Goal: Transaction & Acquisition: Purchase product/service

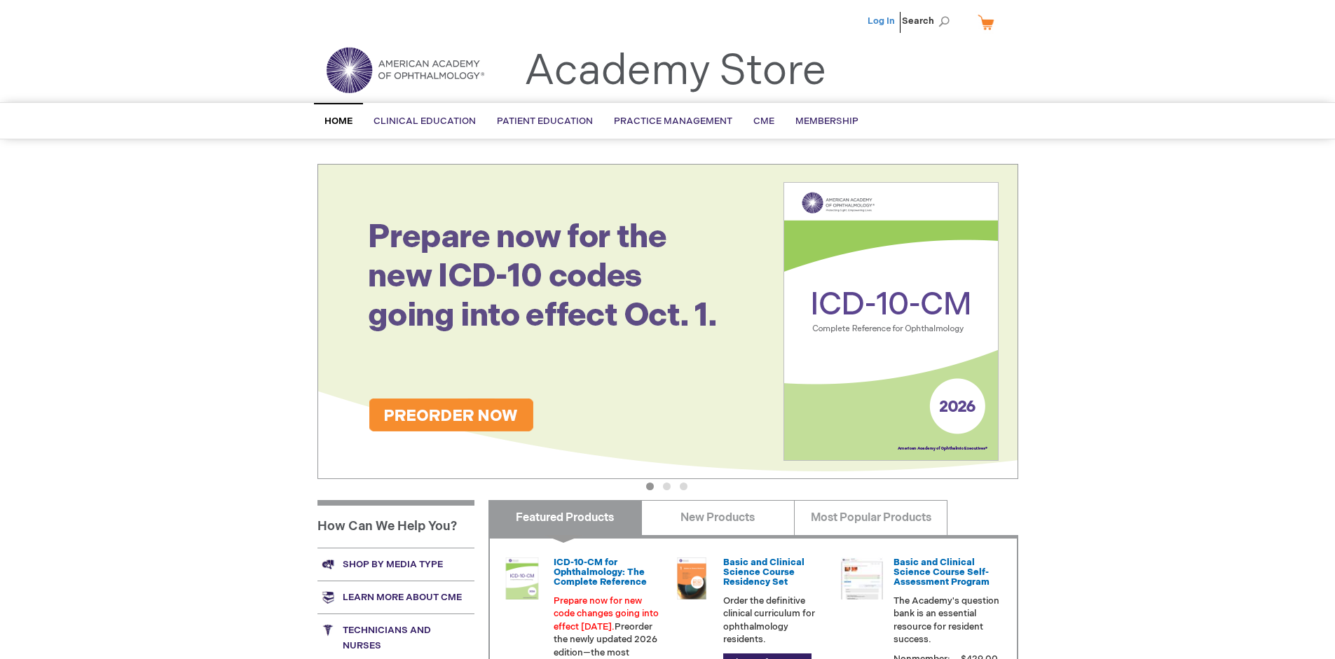
click at [882, 21] on link "Log In" at bounding box center [881, 20] width 27 height 11
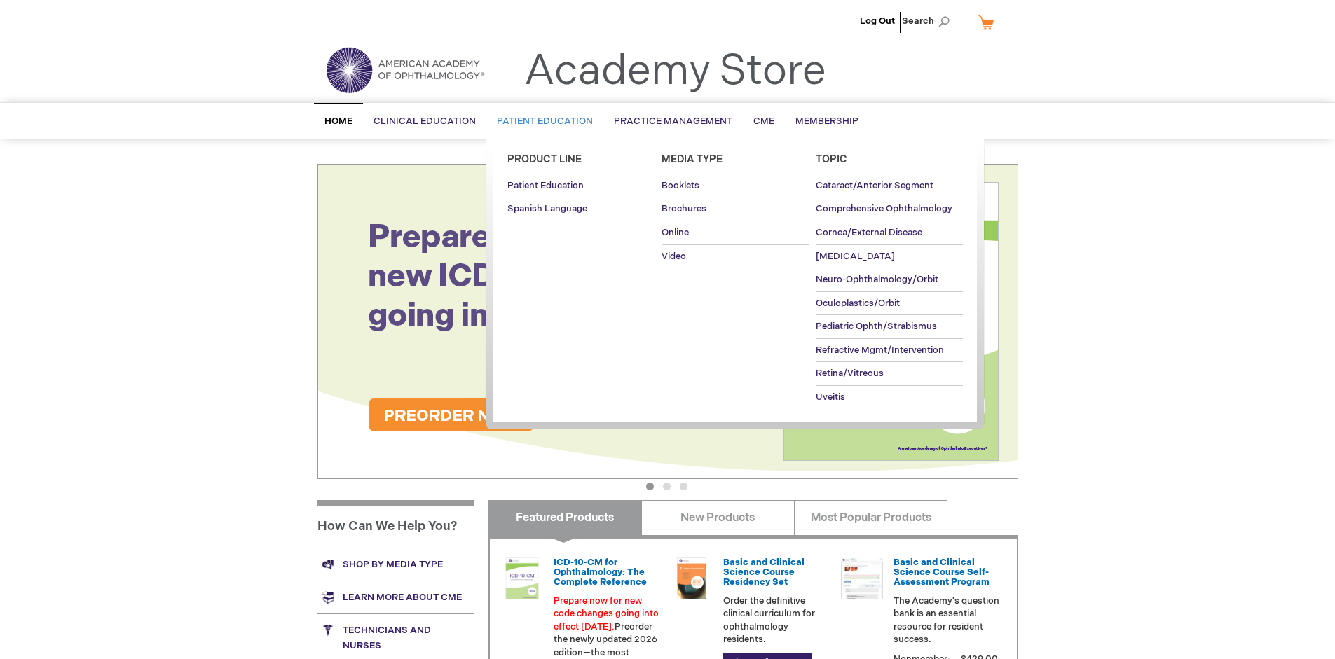
click at [541, 121] on span "Patient Education" at bounding box center [545, 121] width 96 height 11
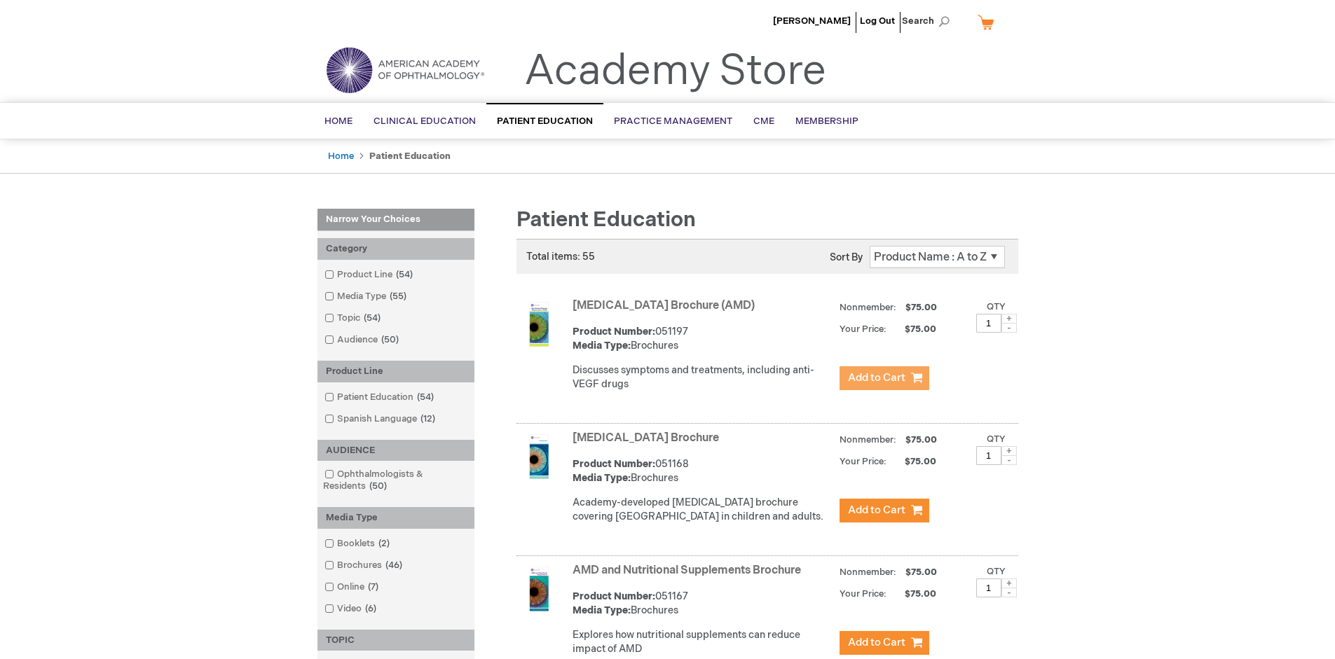
click at [884, 378] on span "Add to Cart" at bounding box center [876, 377] width 57 height 13
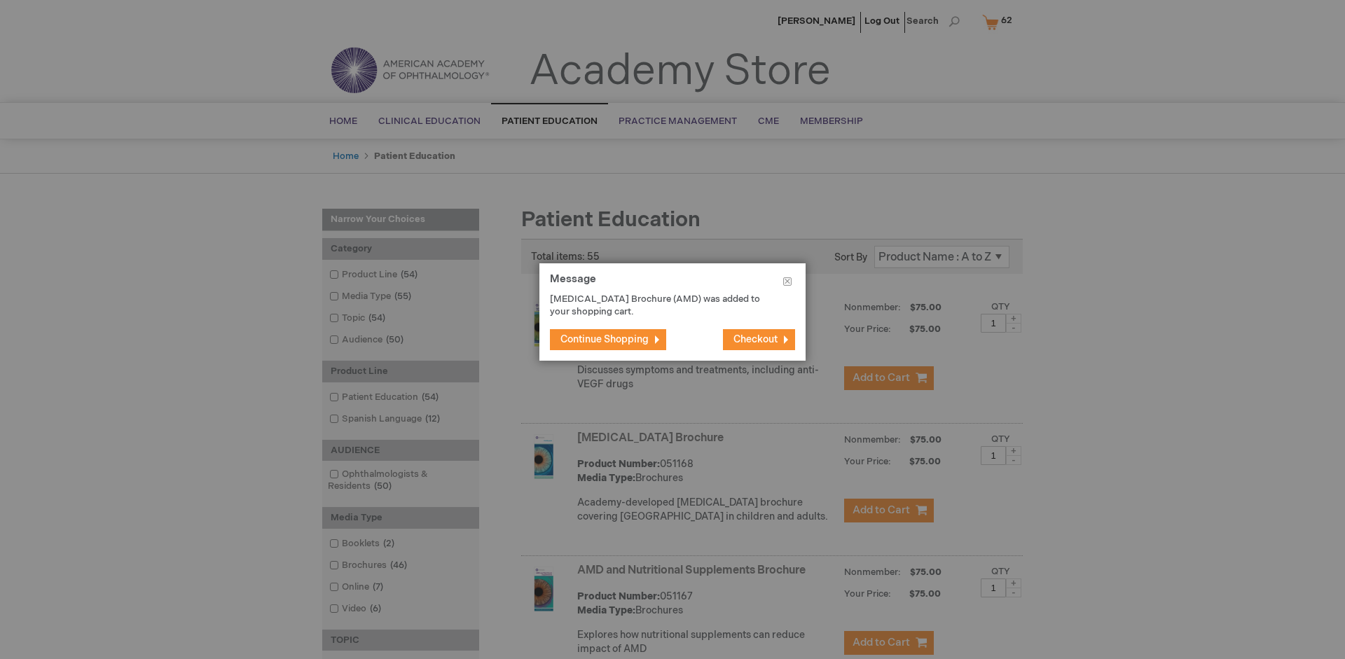
click at [605, 339] on span "Continue Shopping" at bounding box center [605, 340] width 88 height 12
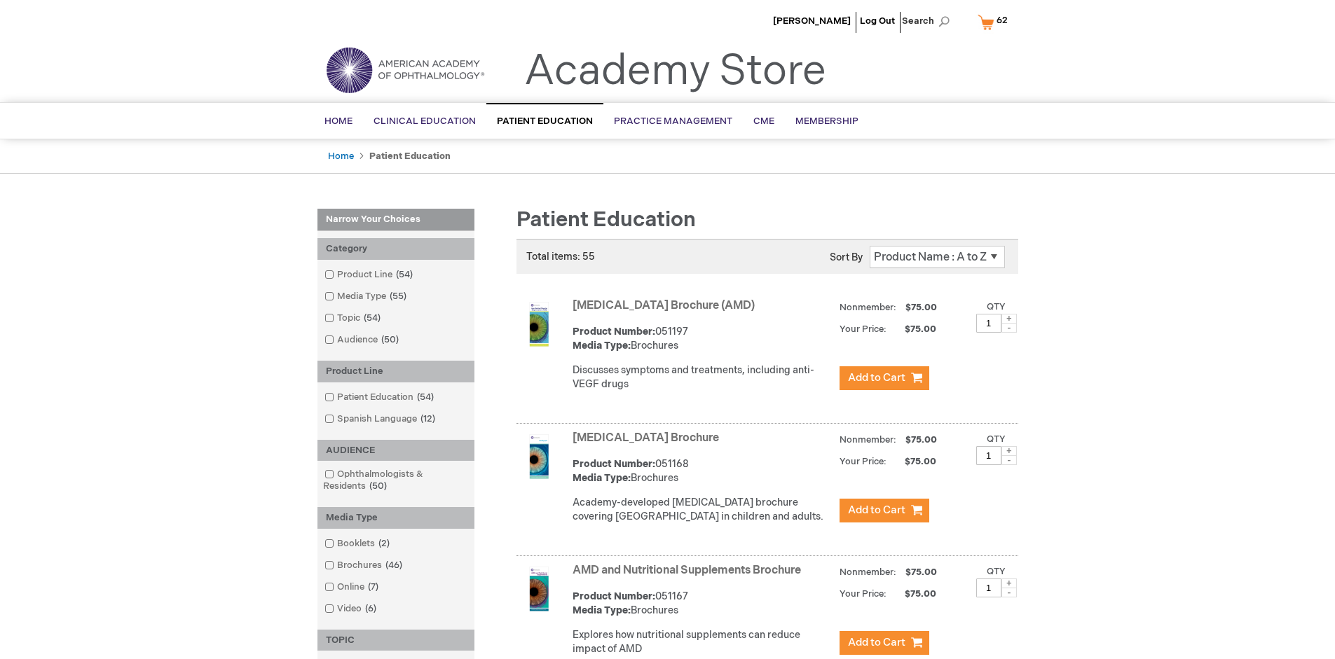
click at [690, 577] on link "AMD and Nutritional Supplements Brochure" at bounding box center [687, 570] width 228 height 13
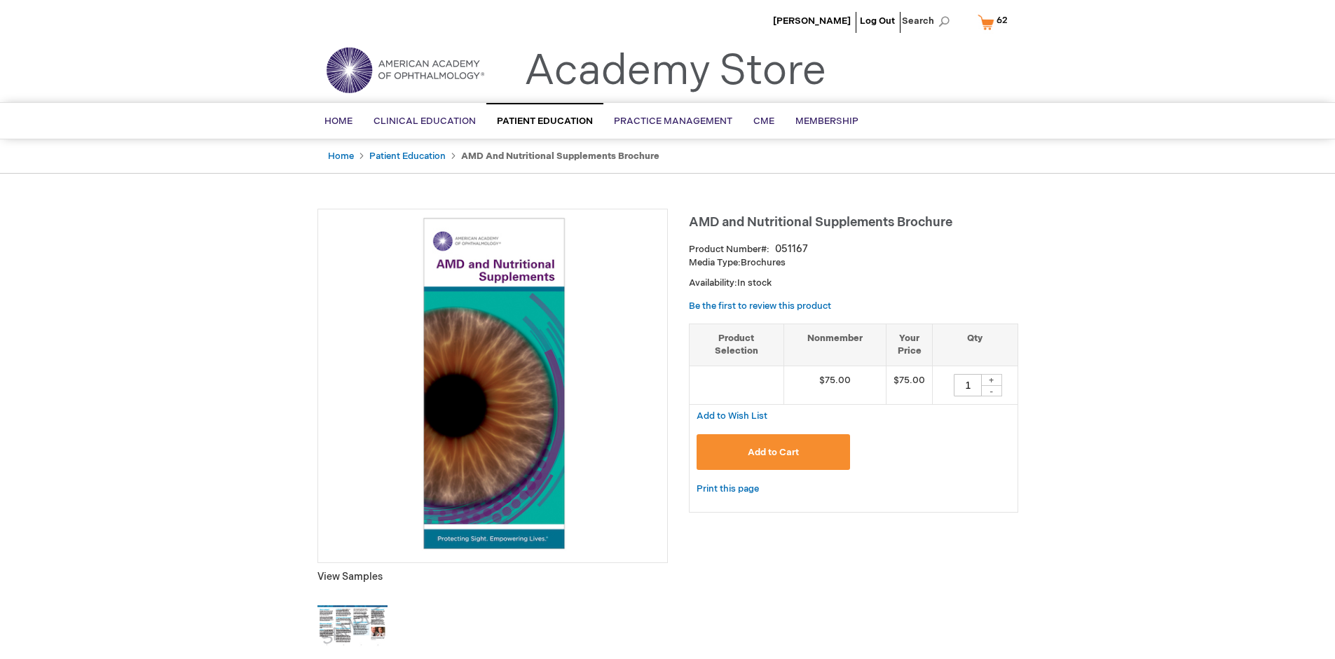
click at [773, 452] on span "Add to Cart" at bounding box center [773, 452] width 51 height 11
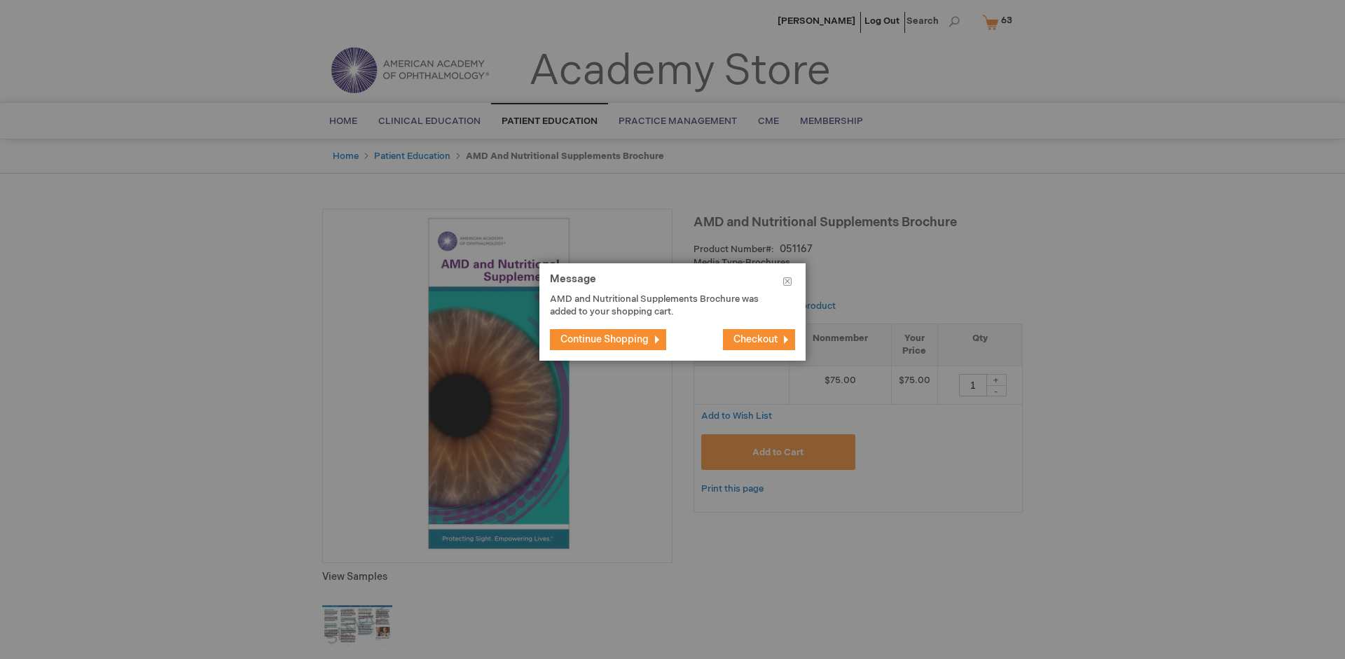
click at [605, 339] on span "Continue Shopping" at bounding box center [605, 340] width 88 height 12
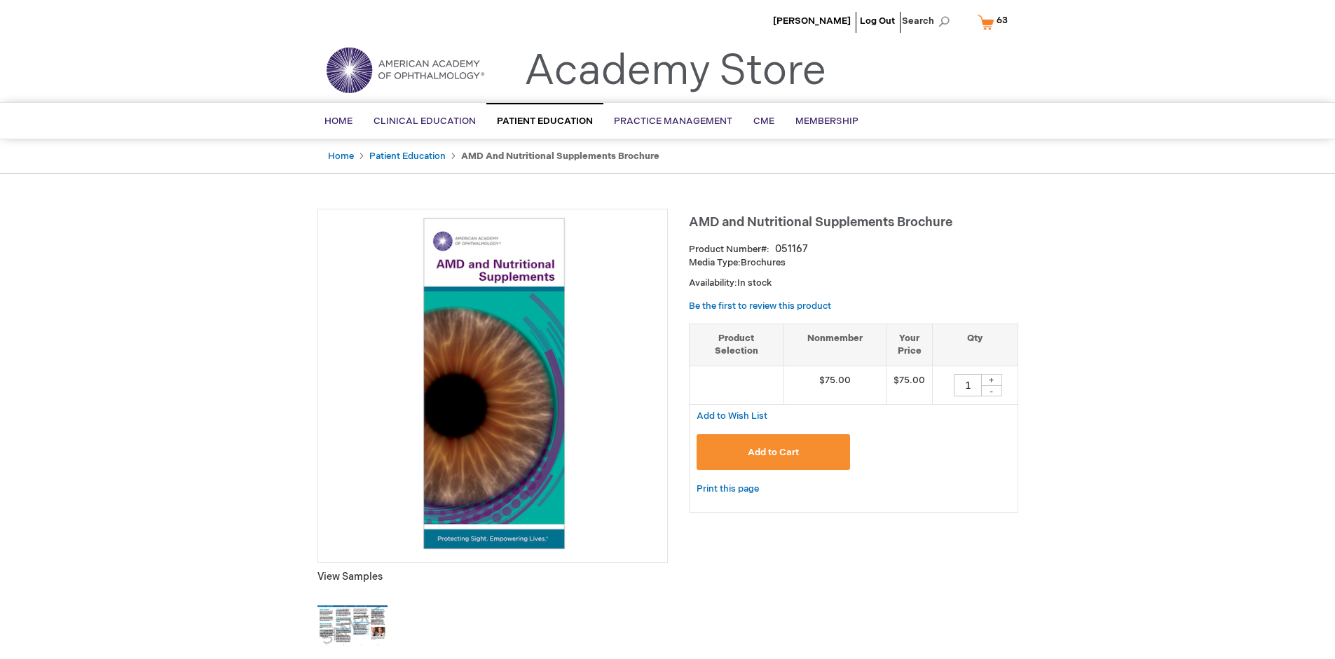
click at [995, 22] on span "63 63 items" at bounding box center [1001, 20] width 15 height 17
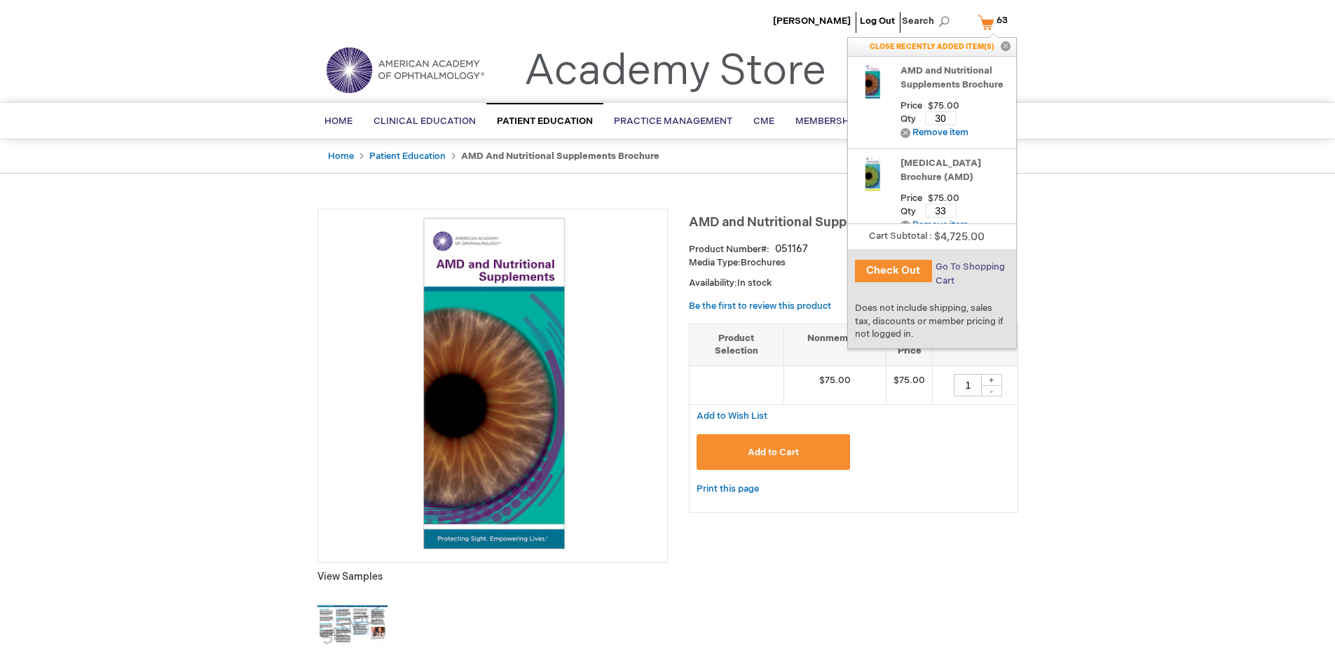
click at [969, 267] on span "Go To Shopping Cart" at bounding box center [970, 273] width 69 height 25
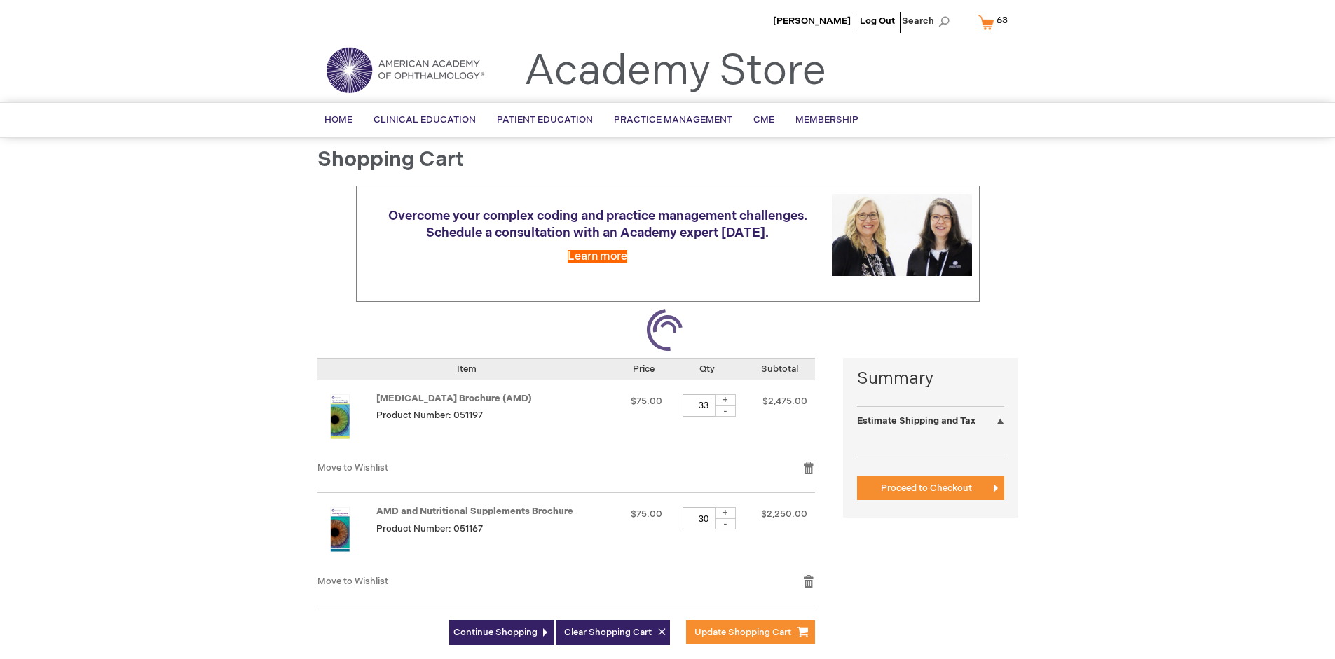
select select "US"
select select "41"
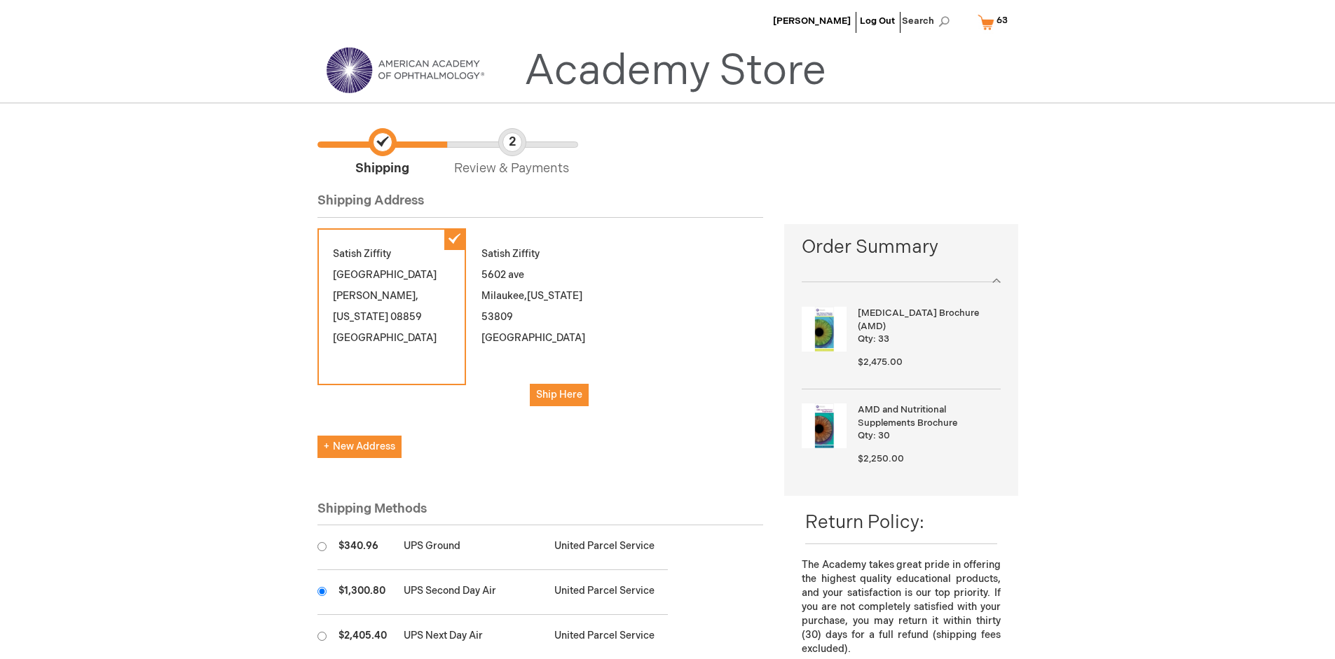
click at [322, 591] on input "radio" at bounding box center [321, 591] width 9 height 9
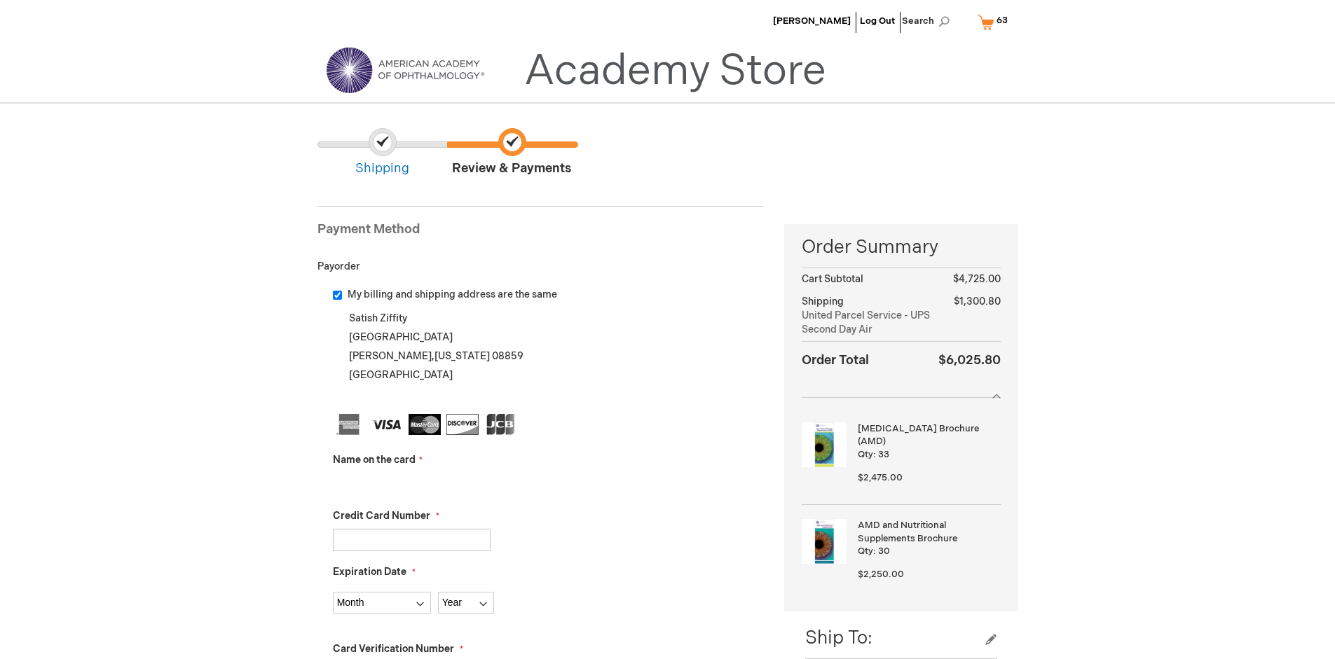
click at [411, 484] on input "Name on the card" at bounding box center [412, 484] width 158 height 22
